Goal: Task Accomplishment & Management: Manage account settings

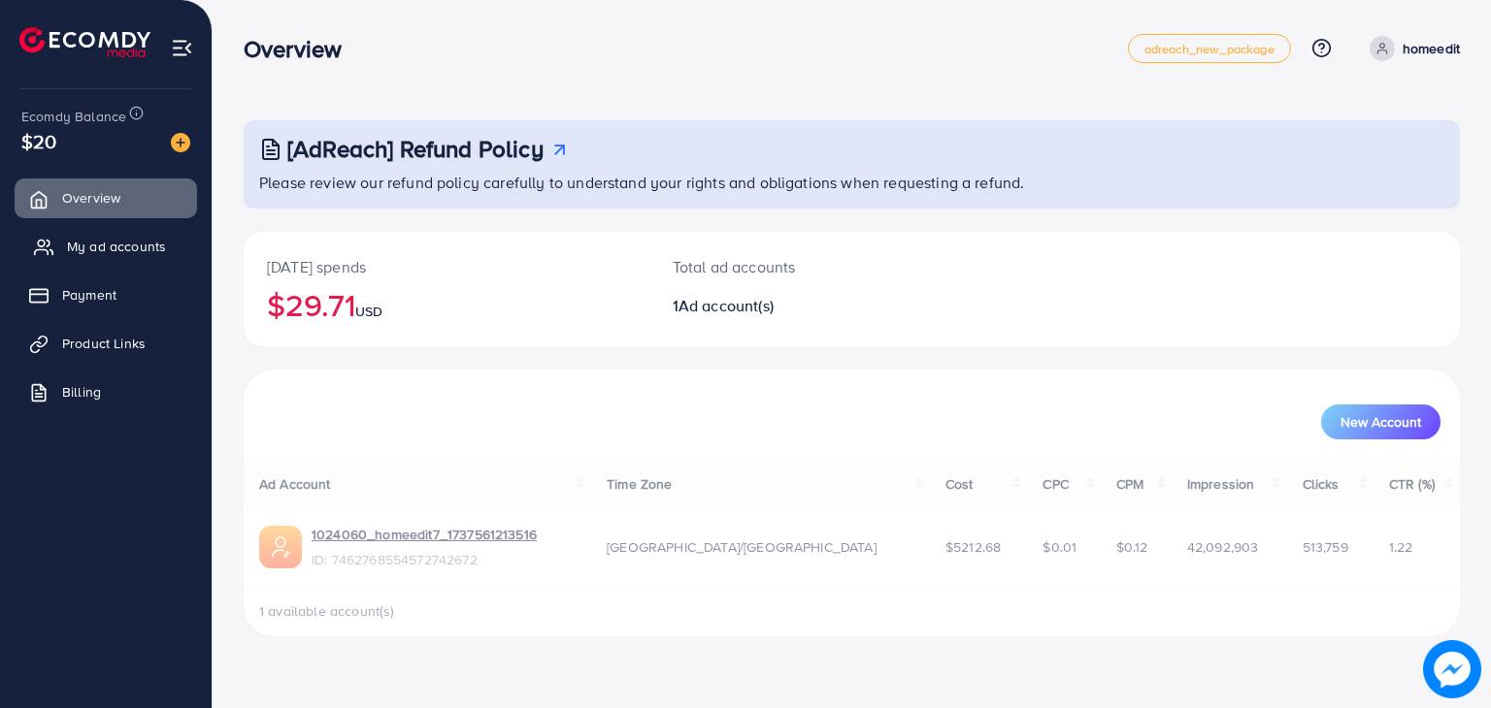
click at [89, 242] on span "My ad accounts" at bounding box center [116, 246] width 99 height 19
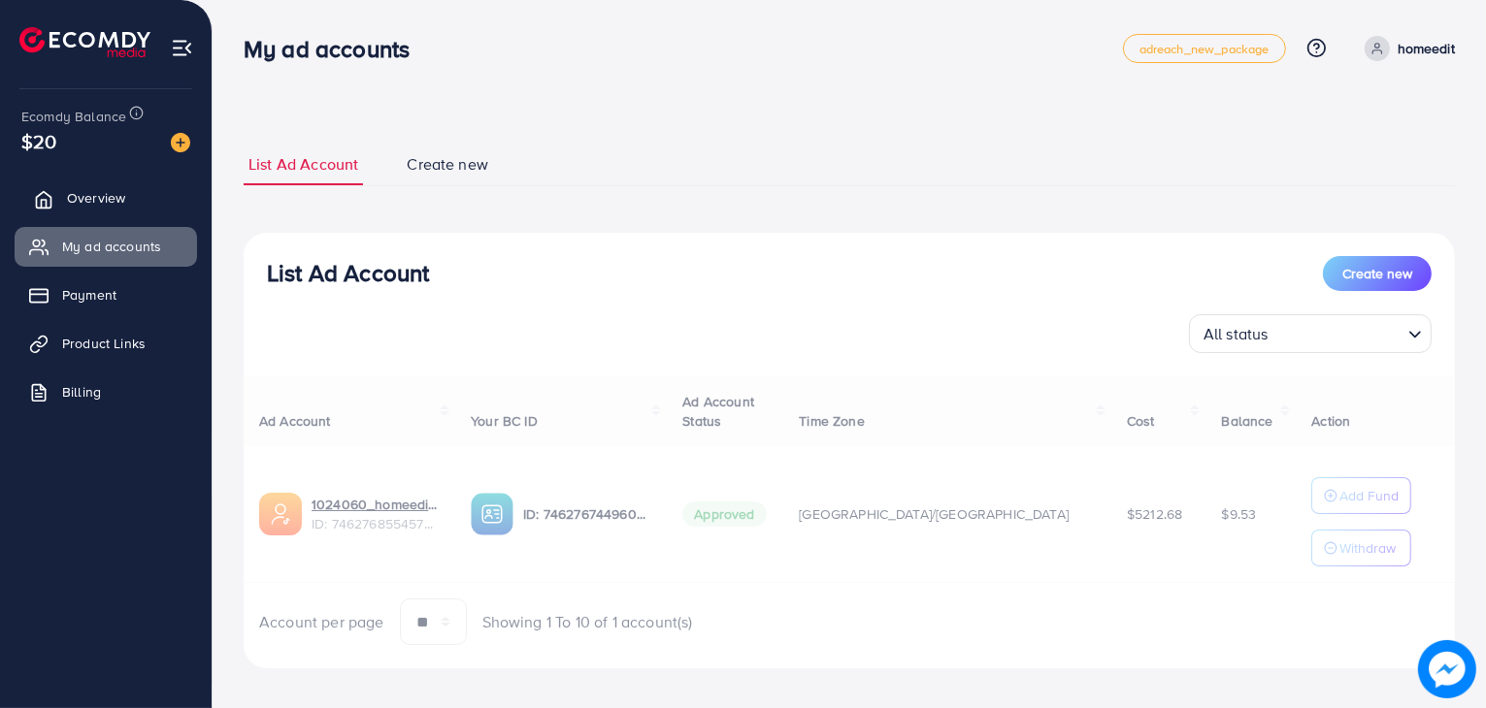
click at [175, 182] on link "Overview" at bounding box center [106, 198] width 182 height 39
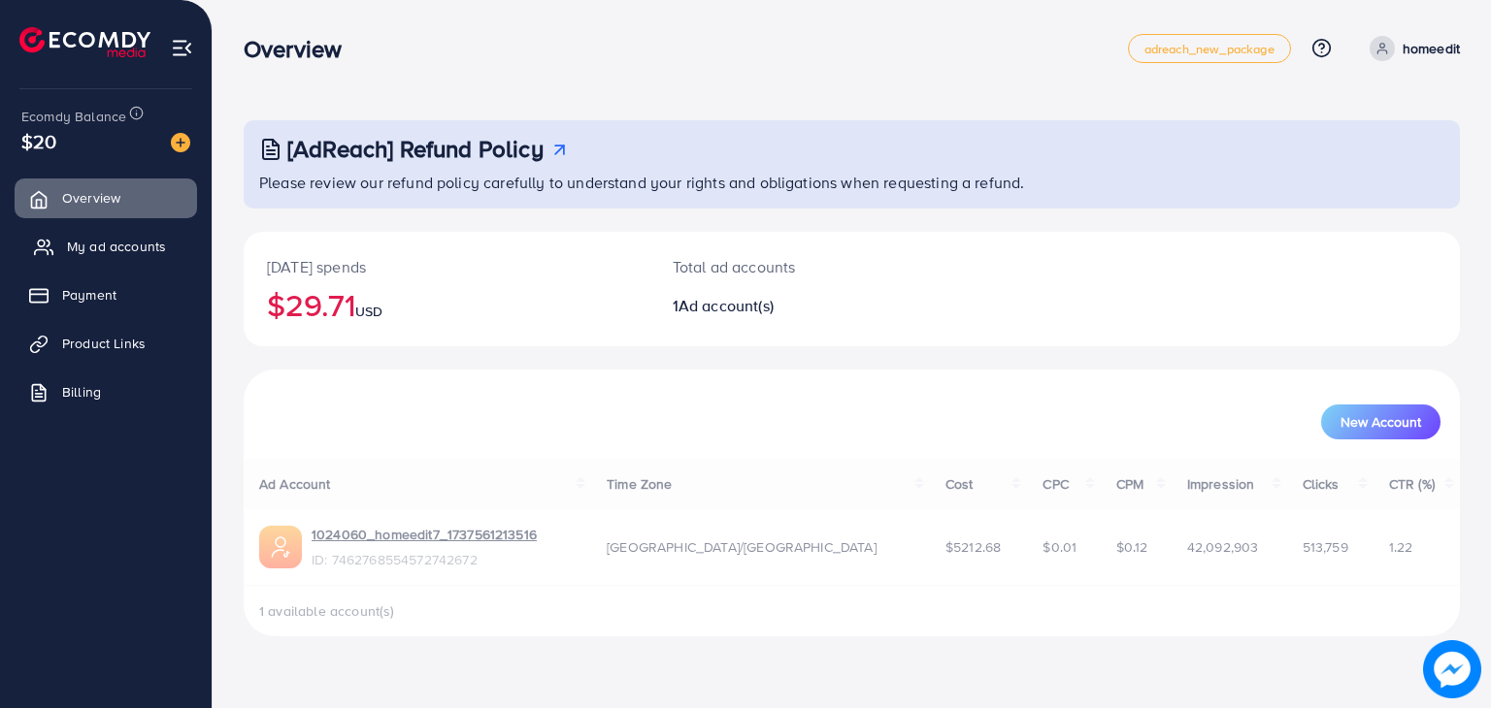
click at [138, 233] on link "My ad accounts" at bounding box center [106, 246] width 182 height 39
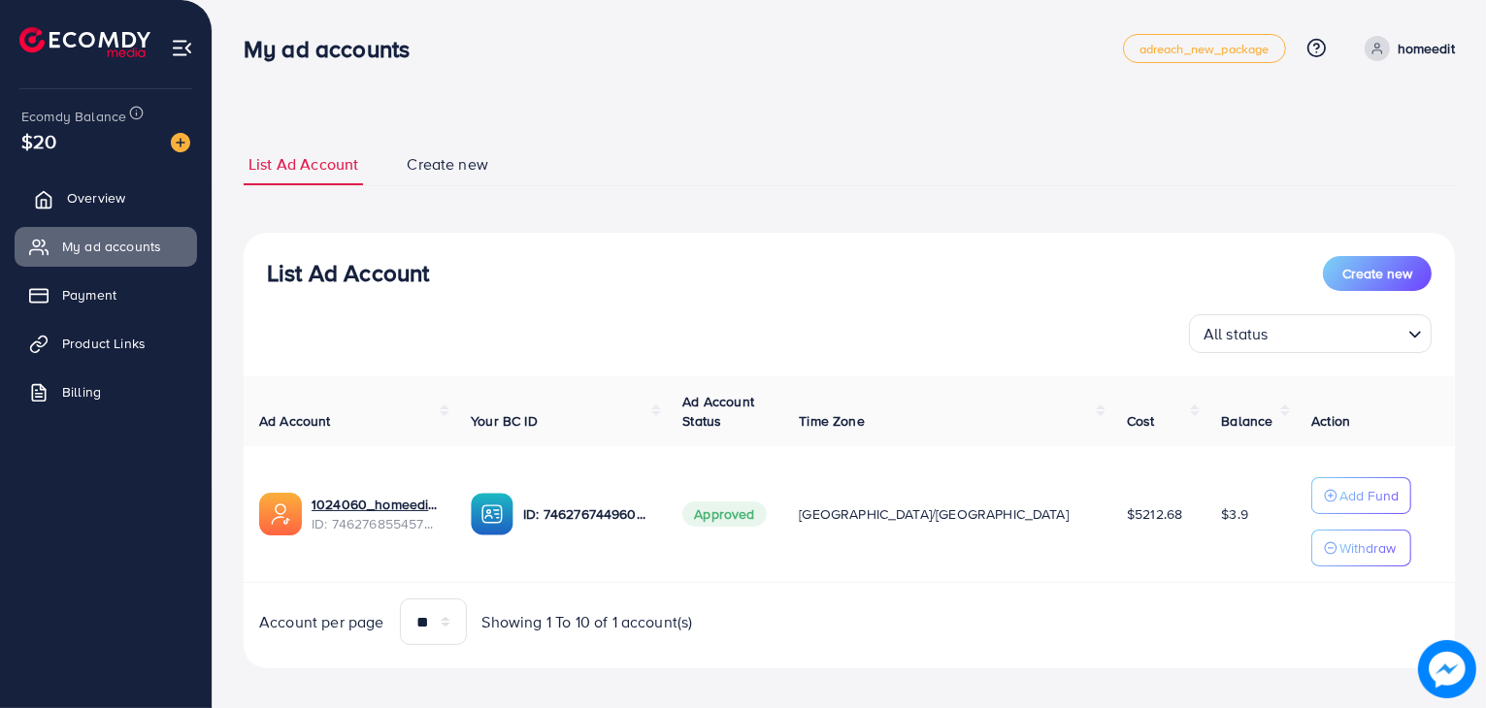
click at [90, 184] on link "Overview" at bounding box center [106, 198] width 182 height 39
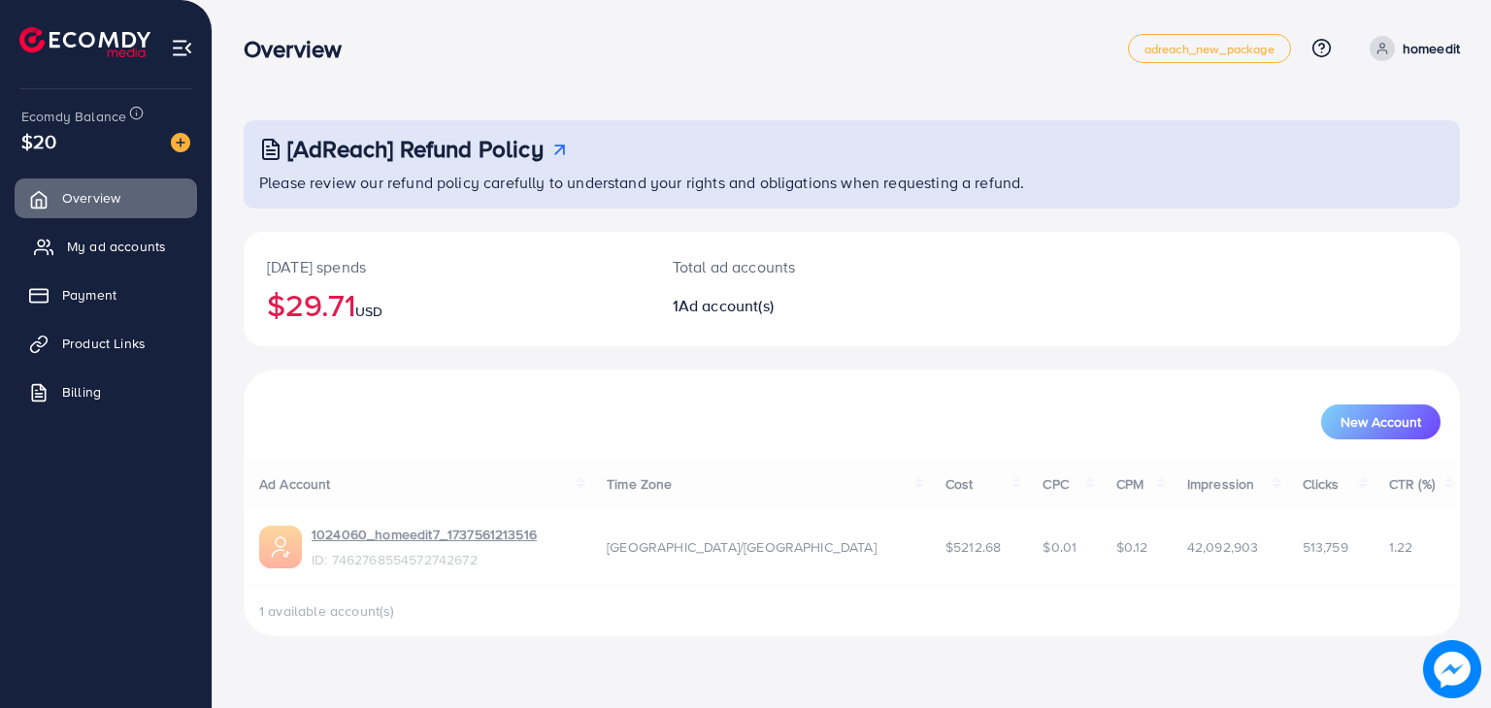
click at [82, 249] on span "My ad accounts" at bounding box center [116, 246] width 99 height 19
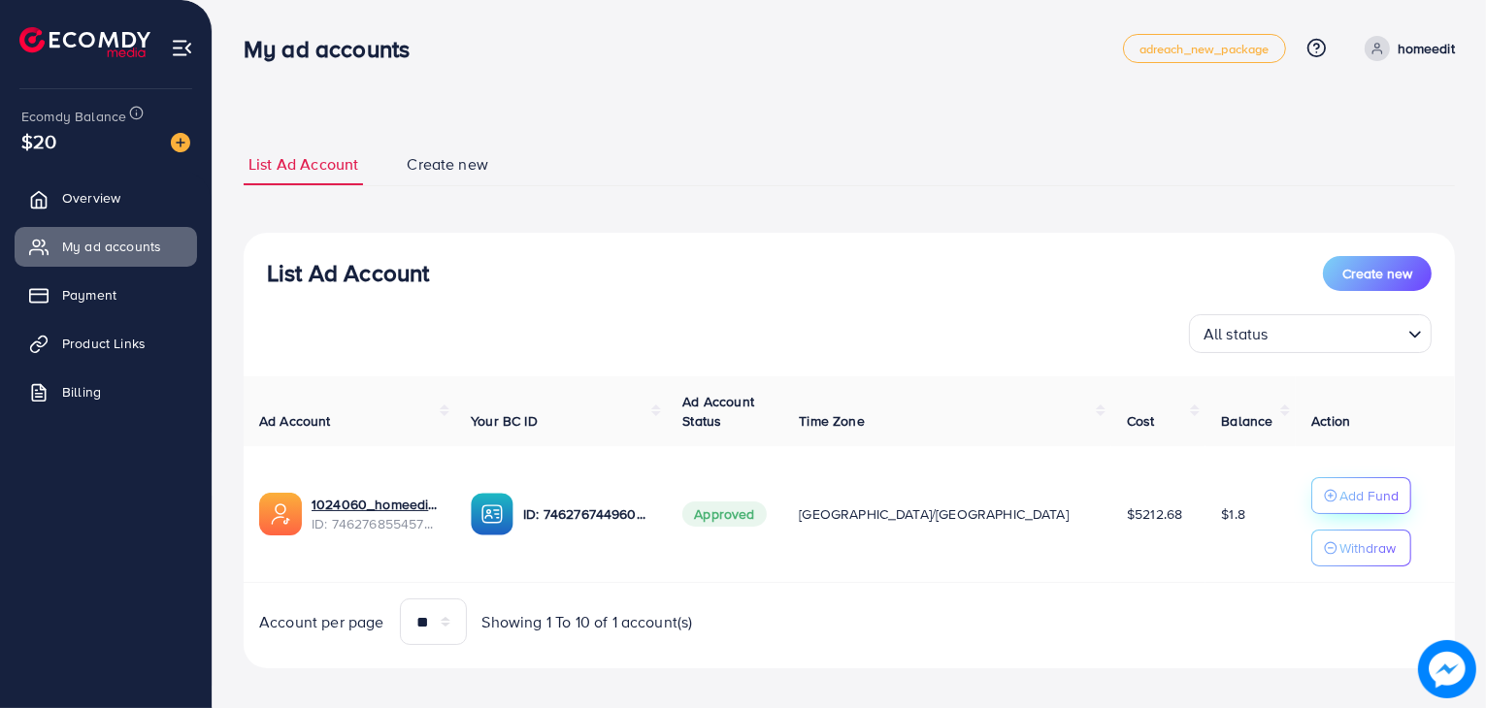
click at [1326, 502] on circle "button" at bounding box center [1332, 496] width 12 height 12
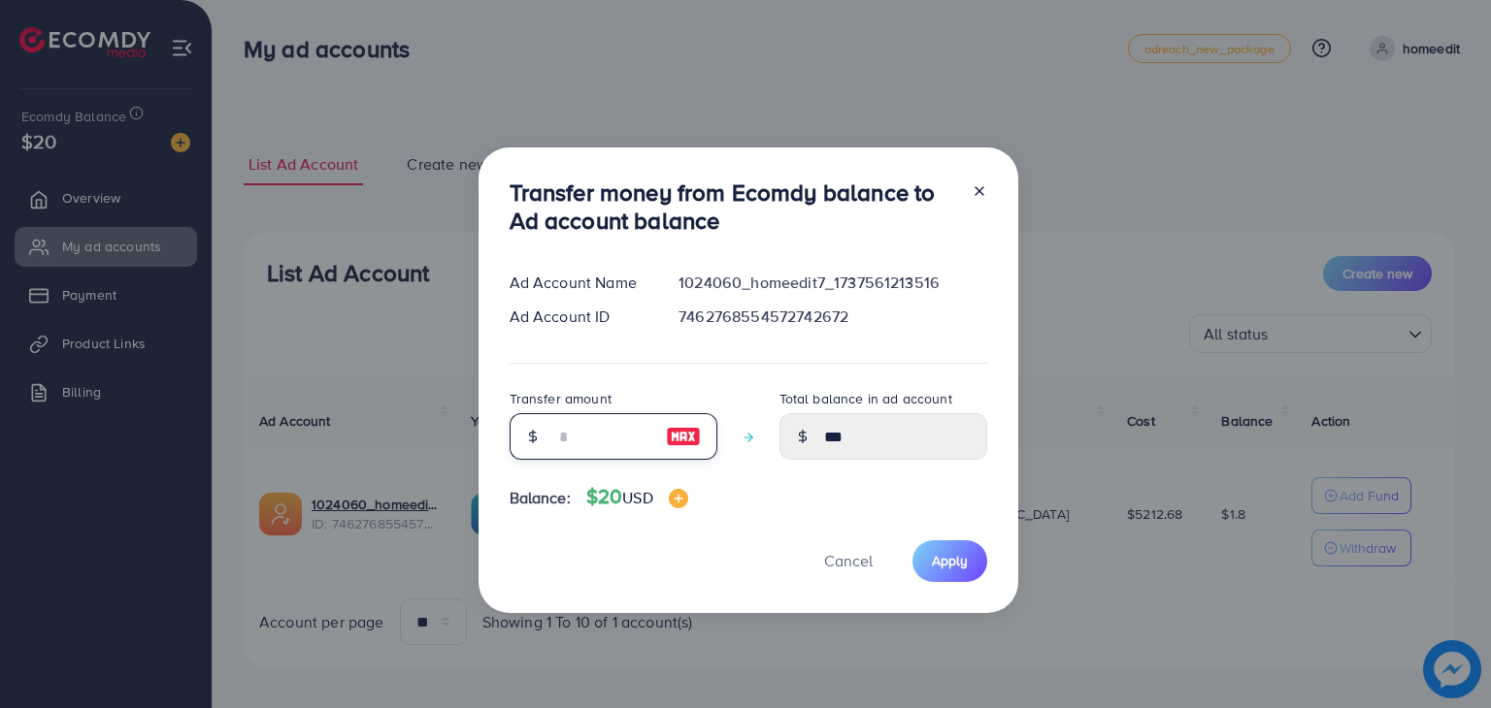
click at [611, 432] on input "number" at bounding box center [602, 436] width 97 height 47
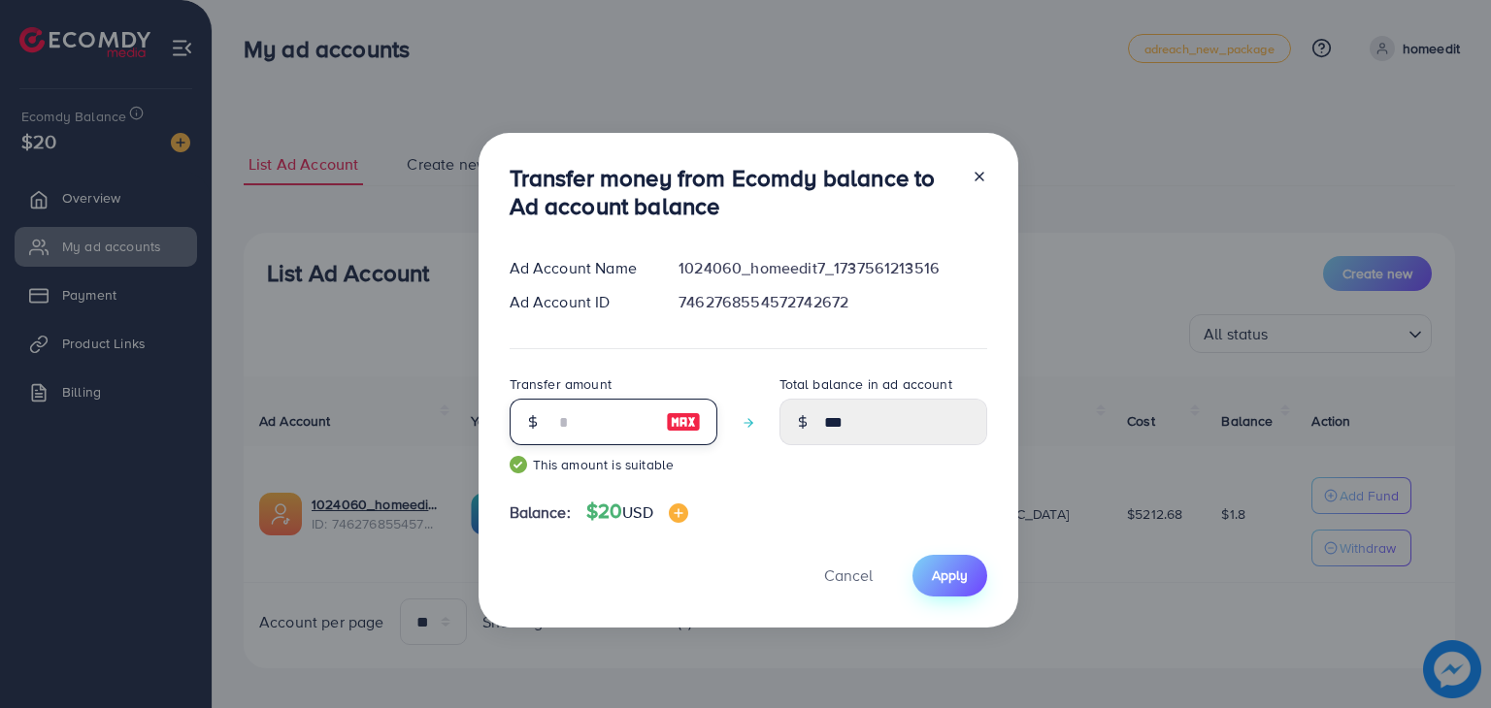
type input "**"
click at [955, 562] on button "Apply" at bounding box center [949, 576] width 75 height 42
